Goal: Task Accomplishment & Management: Complete application form

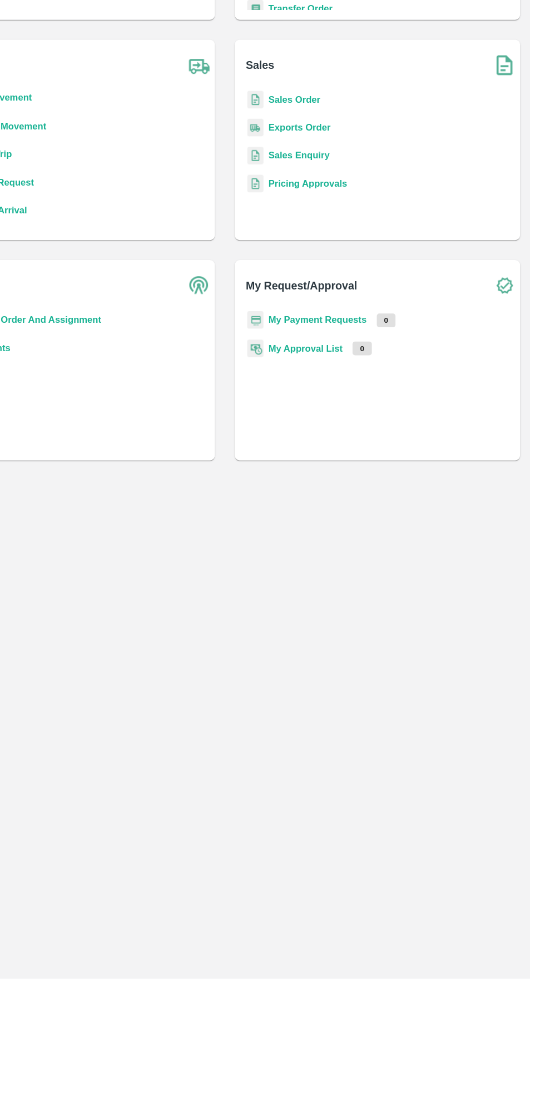
scroll to position [5, 0]
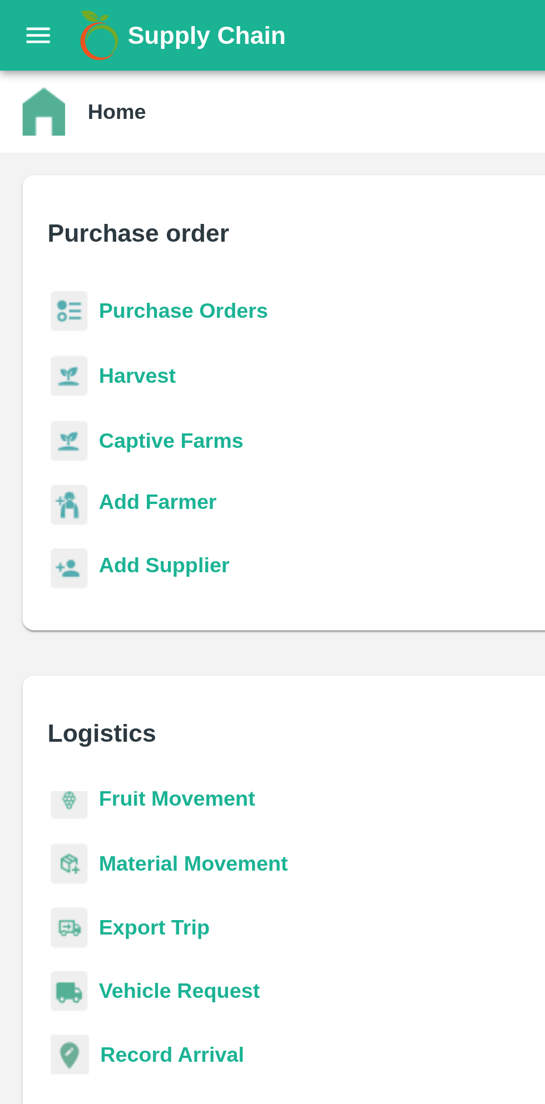
click at [87, 118] on b "Purchase Orders" at bounding box center [72, 122] width 67 height 9
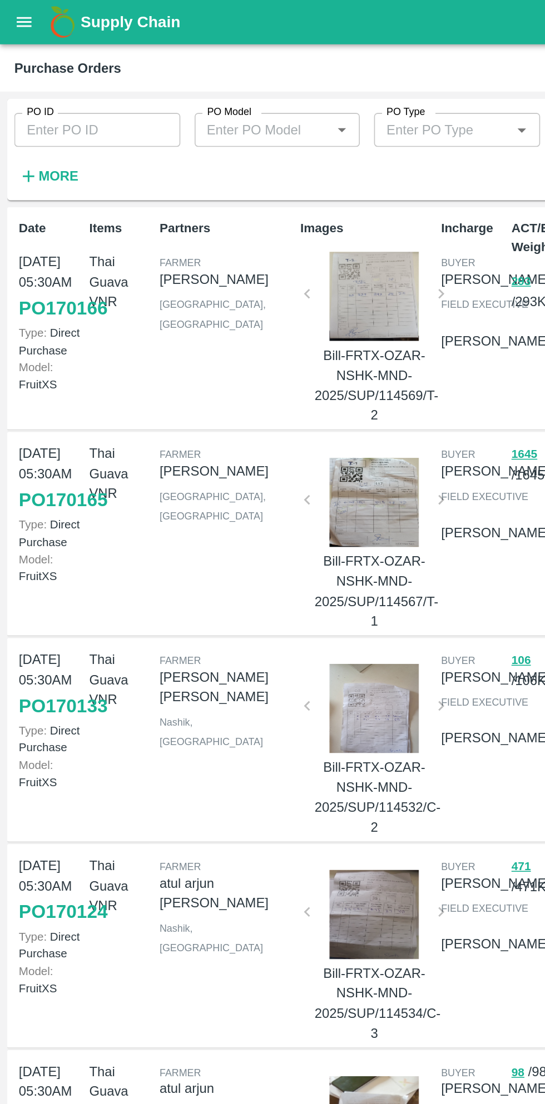
click at [84, 80] on input "PO ID" at bounding box center [60, 81] width 103 height 21
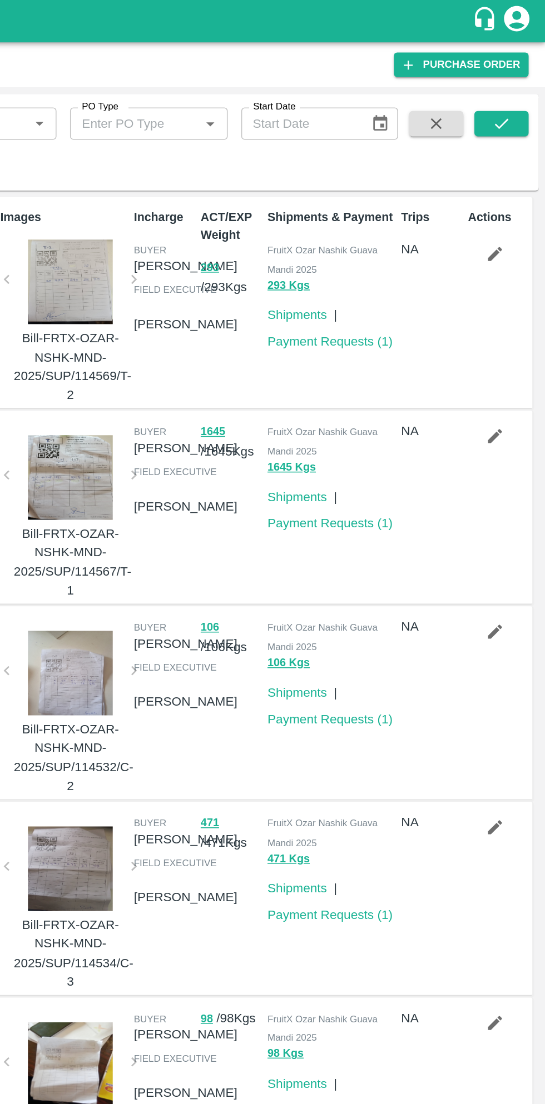
click at [510, 41] on link "Purchase Order" at bounding box center [489, 42] width 88 height 16
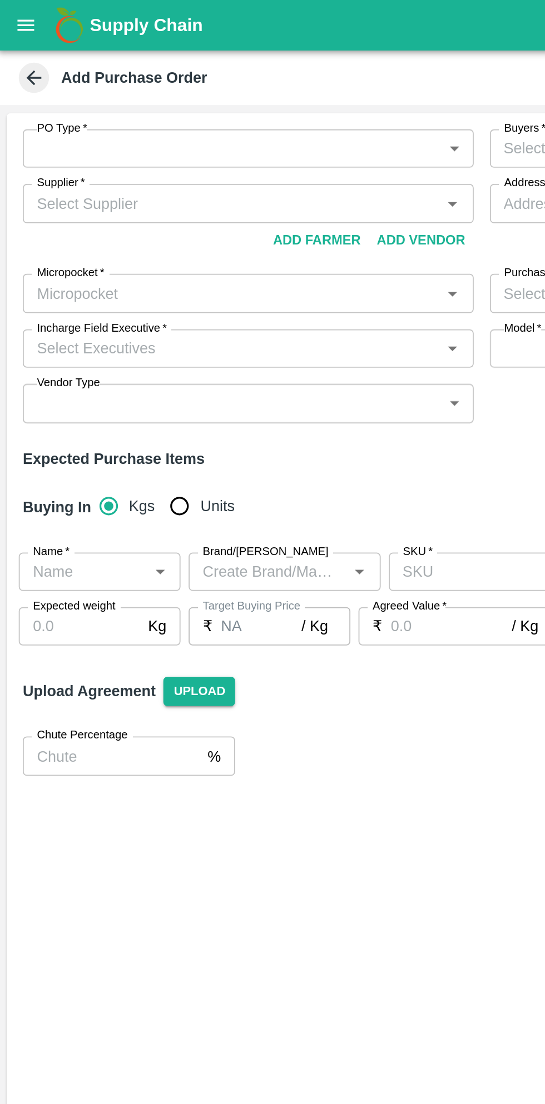
click at [255, 82] on body "Supply Chain Add Purchase Order PO Type   * ​ PO Type Buyers   * Buyers   * Sup…" at bounding box center [272, 552] width 545 height 1104
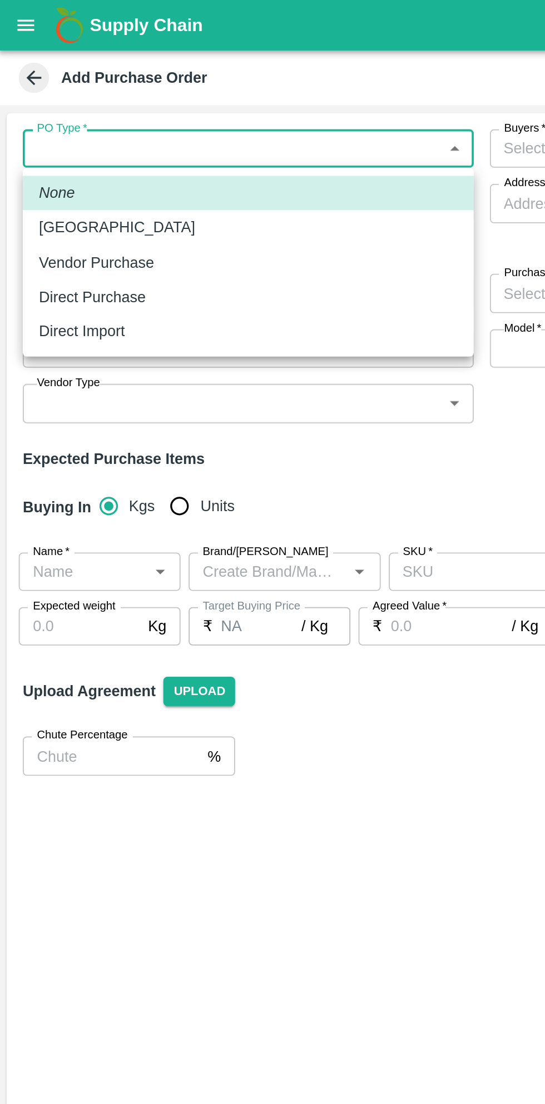
click at [73, 167] on p "Direct Purchase" at bounding box center [51, 163] width 59 height 12
type input "3"
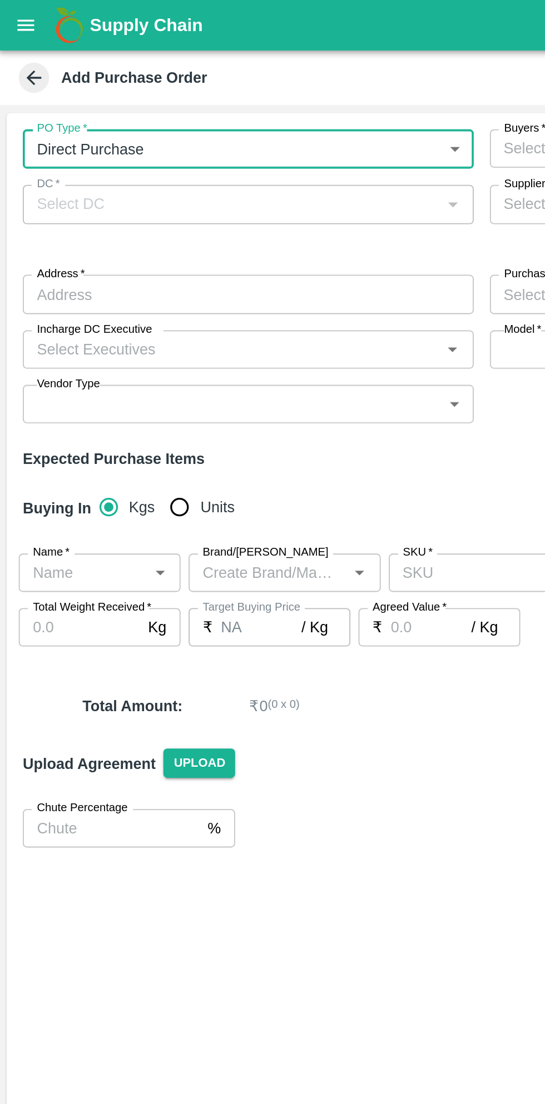
click at [233, 104] on div "DC   *" at bounding box center [137, 112] width 248 height 21
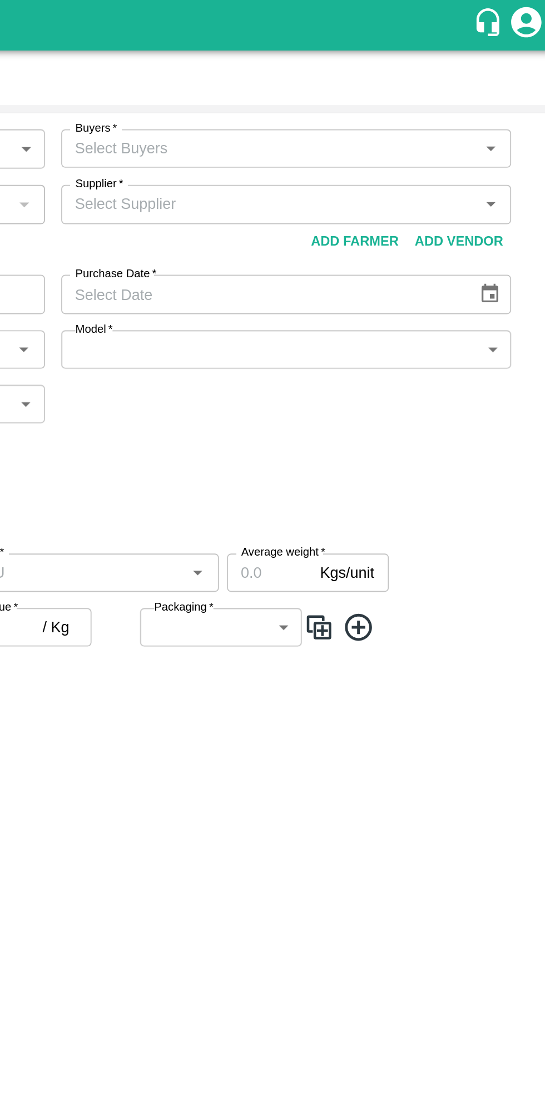
click at [463, 83] on input "Buyers   *" at bounding box center [384, 81] width 223 height 14
click at [506, 81] on icon "Open" at bounding box center [506, 82] width 5 height 3
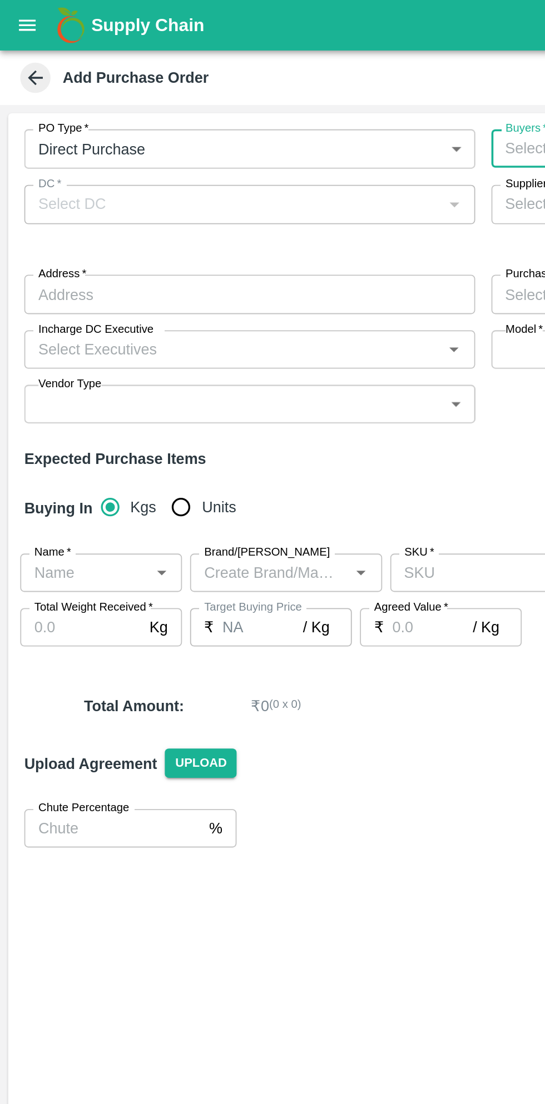
click at [177, 113] on div "PO Type   * Direct Purchase 3 PO Type Buyers   * Buyers   * DC   * DC   * Suppl…" at bounding box center [272, 152] width 536 height 180
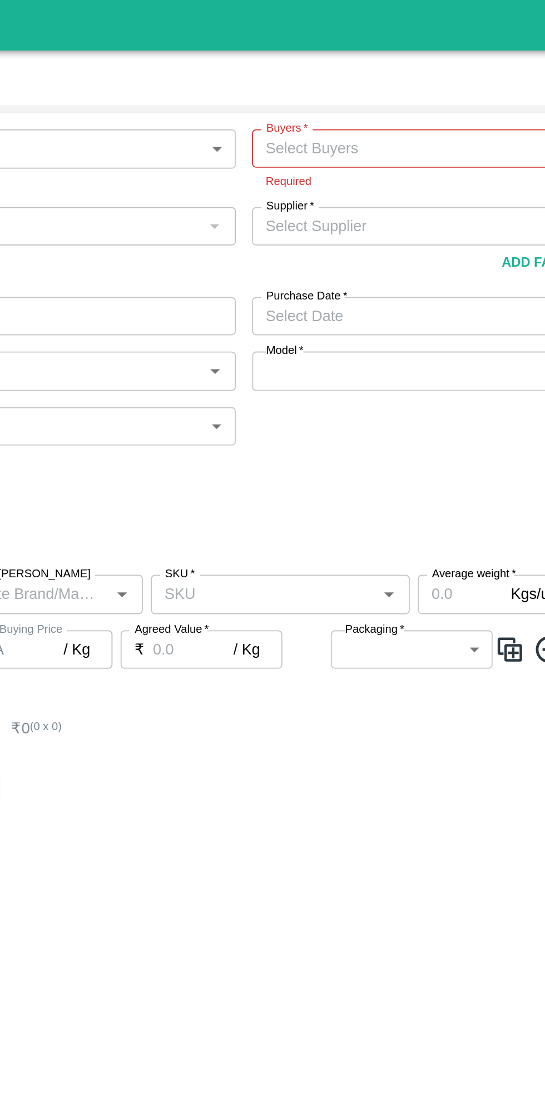
click at [308, 125] on input "Supplier   *" at bounding box center [384, 124] width 223 height 14
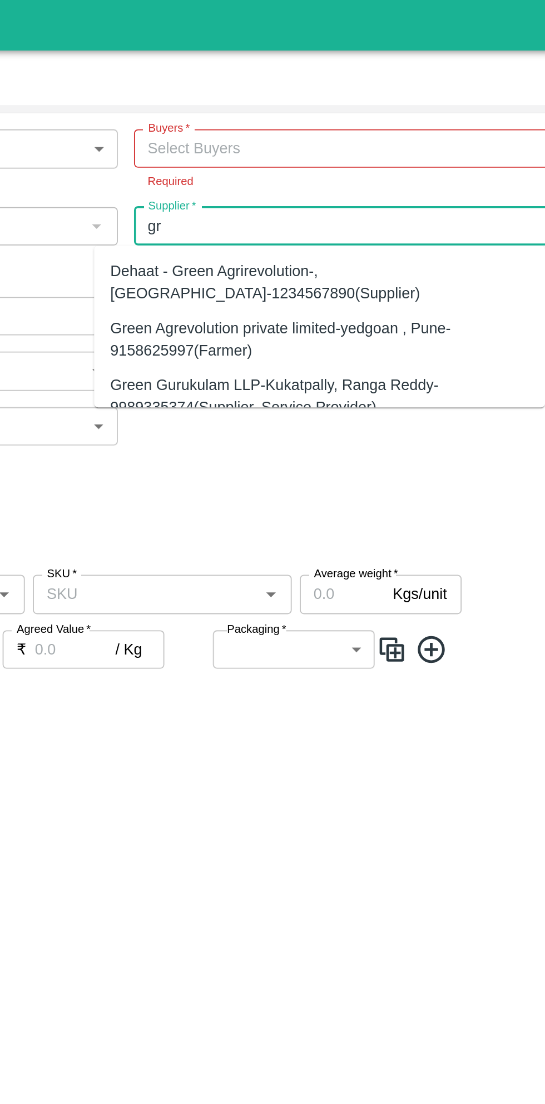
type input "g"
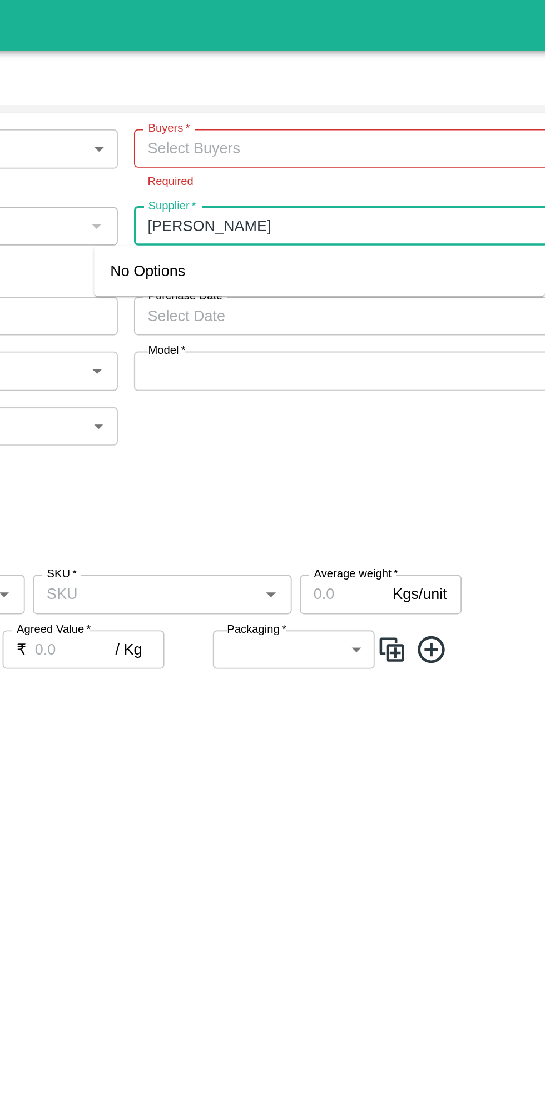
type input "Samriddhi"
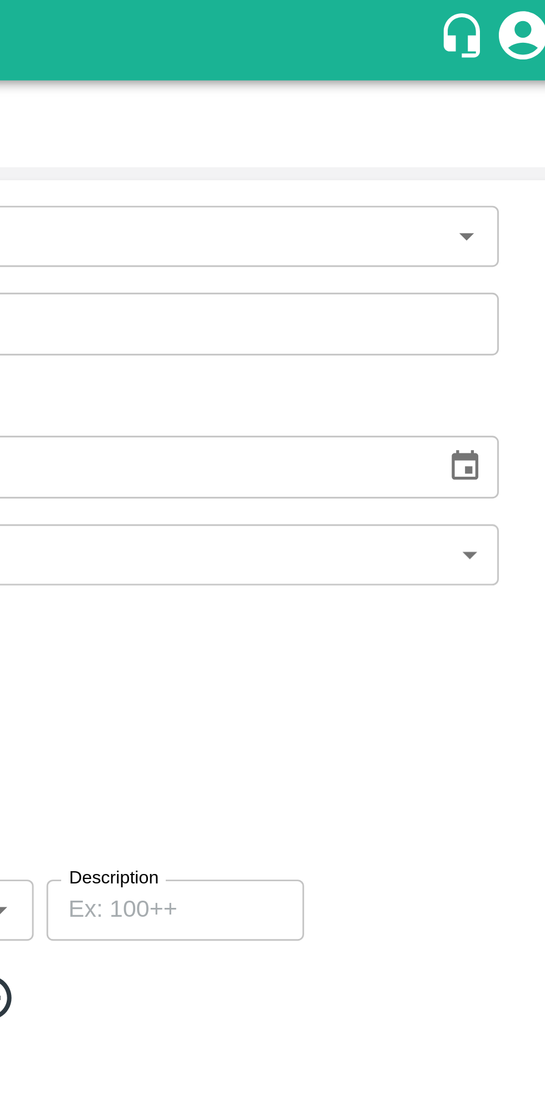
click at [525, 19] on icon "account of current user" at bounding box center [525, 12] width 17 height 17
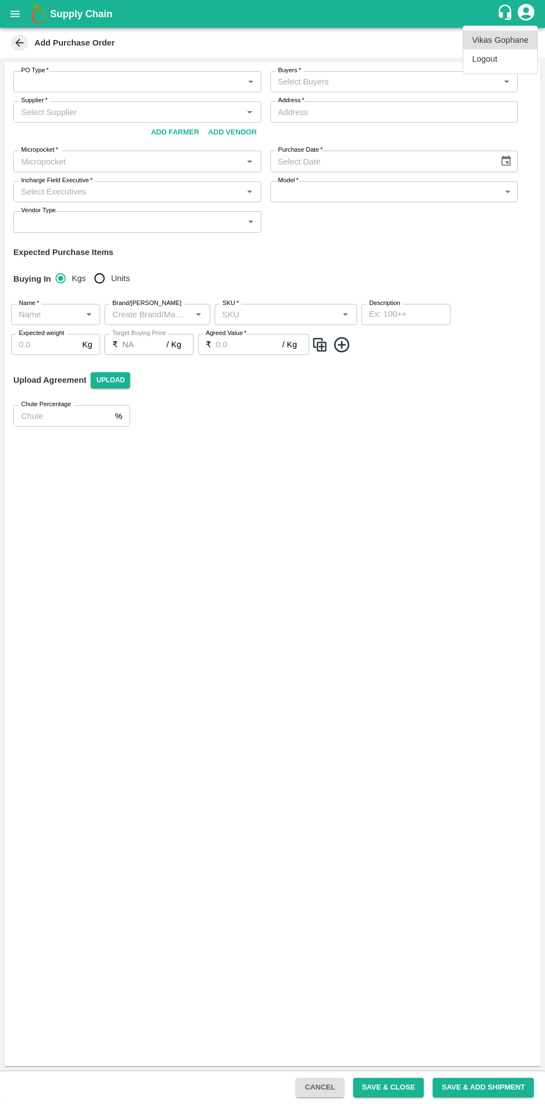
click at [387, 591] on div at bounding box center [272, 552] width 545 height 1104
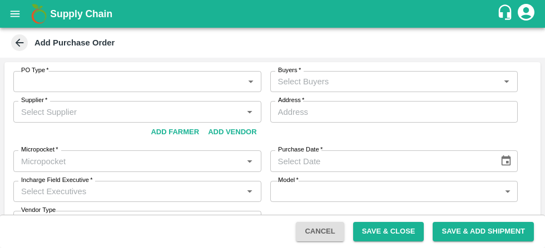
click at [52, 81] on body "Supply Chain Add Purchase Order PO Type   * ​ PO Type Buyers   * Buyers   * Sup…" at bounding box center [272, 124] width 545 height 248
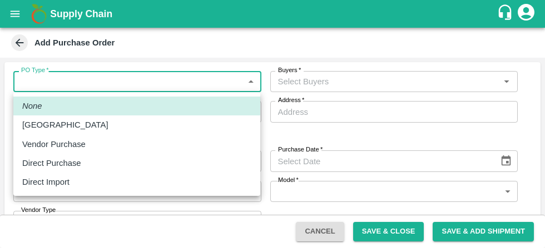
click at [40, 165] on p "Direct Purchase" at bounding box center [51, 163] width 59 height 12
type input "3"
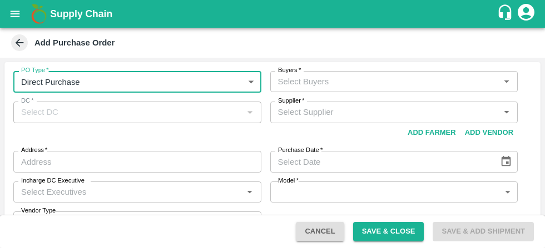
click at [253, 114] on div at bounding box center [248, 112] width 13 height 14
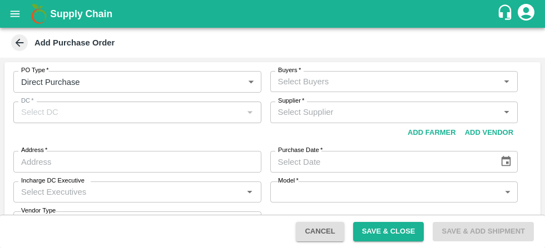
click at [372, 79] on input "Buyers   *" at bounding box center [384, 81] width 223 height 14
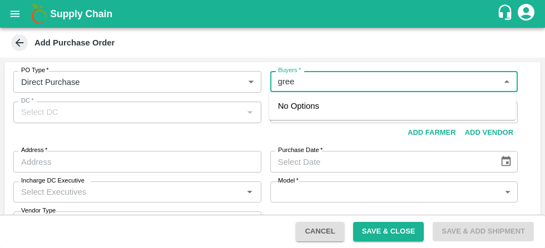
click at [338, 85] on input "Buyers   *" at bounding box center [384, 81] width 223 height 14
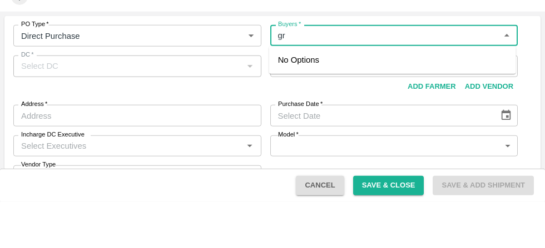
type input "g"
